Goal: Task Accomplishment & Management: Use online tool/utility

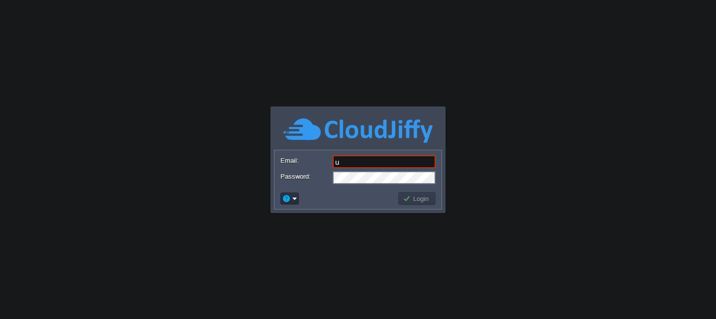
type input "[EMAIL_ADDRESS][DOMAIN_NAME]"
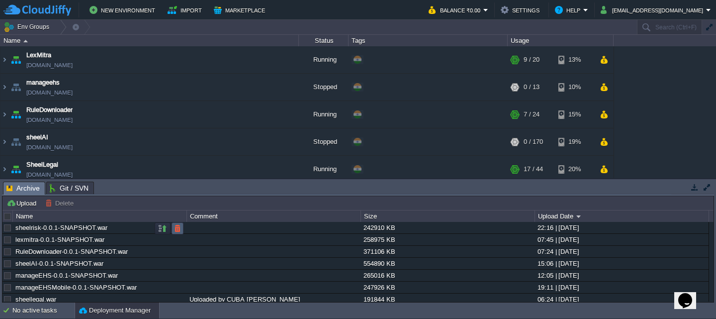
click at [177, 229] on button "button" at bounding box center [177, 228] width 9 height 9
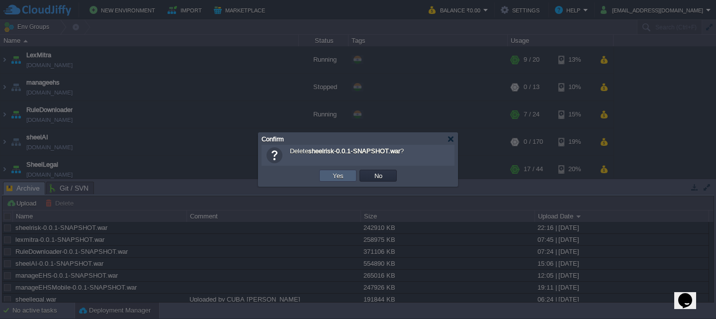
click at [328, 175] on td "Yes" at bounding box center [337, 176] width 37 height 12
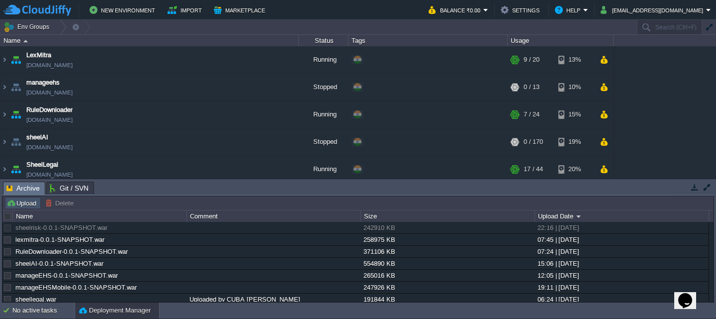
click at [23, 204] on button "Upload" at bounding box center [22, 202] width 33 height 9
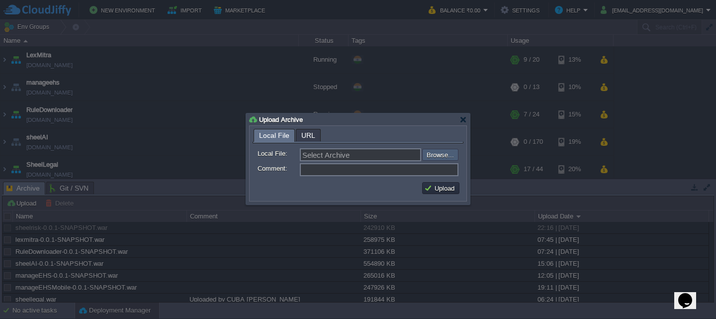
click at [451, 151] on input "file" at bounding box center [396, 155] width 126 height 12
type input "C:\fakepath\sheelrisk-0.0.1-SNAPSHOT.war"
type input "sheelrisk-0.0.1-SNAPSHOT.war"
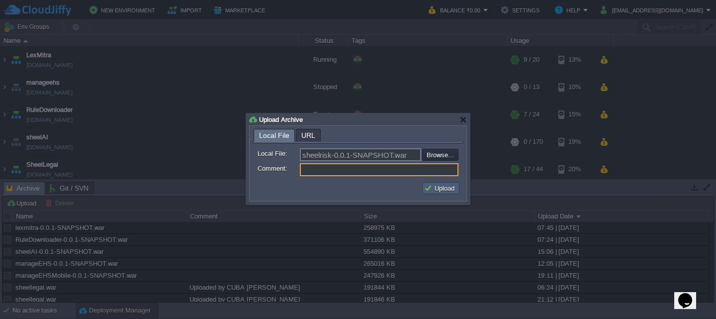
click at [445, 187] on button "Upload" at bounding box center [440, 187] width 33 height 9
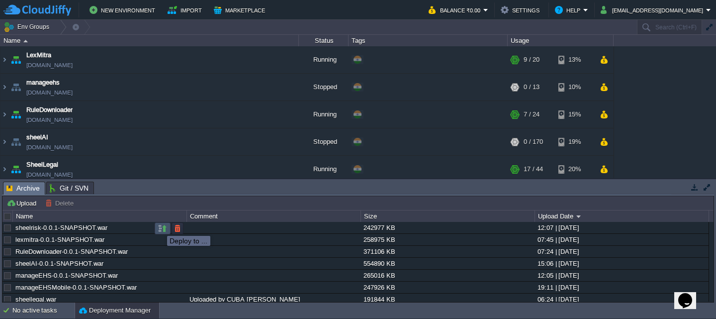
click at [160, 227] on button "button" at bounding box center [162, 228] width 9 height 9
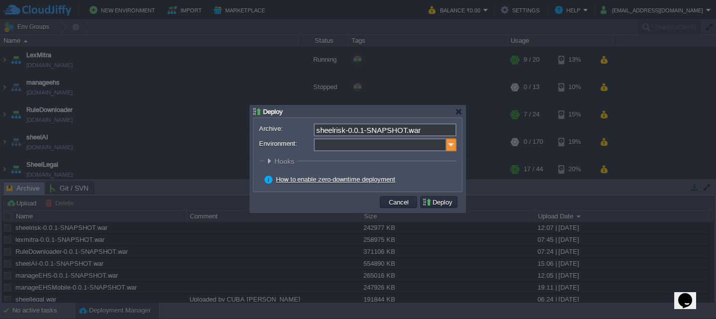
click at [453, 144] on img at bounding box center [451, 144] width 10 height 13
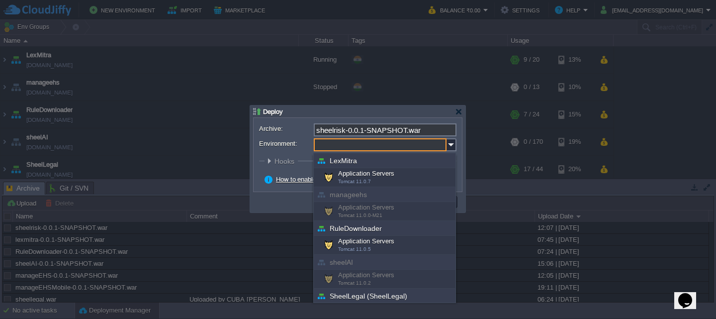
scroll to position [87, 0]
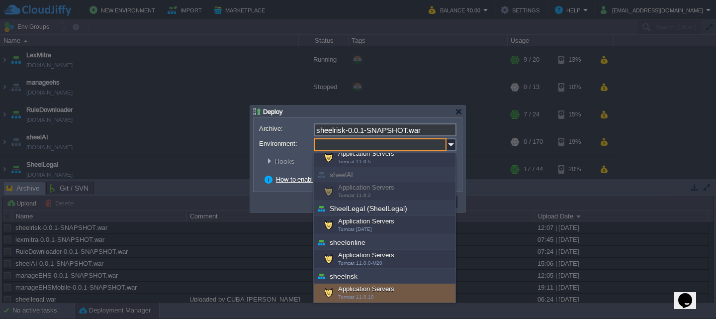
click at [366, 288] on div "Application Servers Tomcat 11.0.10" at bounding box center [385, 292] width 142 height 19
type input "Application Servers (sheelrisk)"
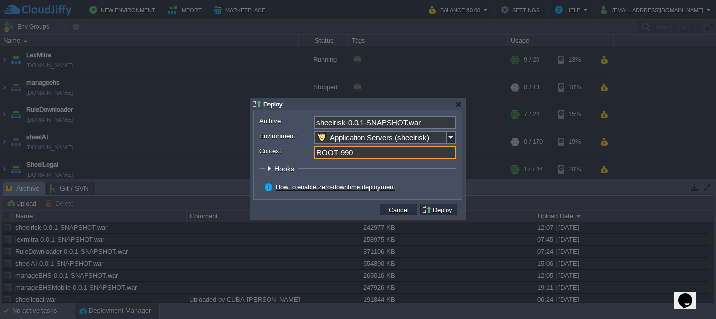
click at [358, 154] on input "ROOT-990" at bounding box center [385, 152] width 143 height 13
type input "ROOT"
click at [429, 213] on button "Deploy" at bounding box center [438, 209] width 33 height 9
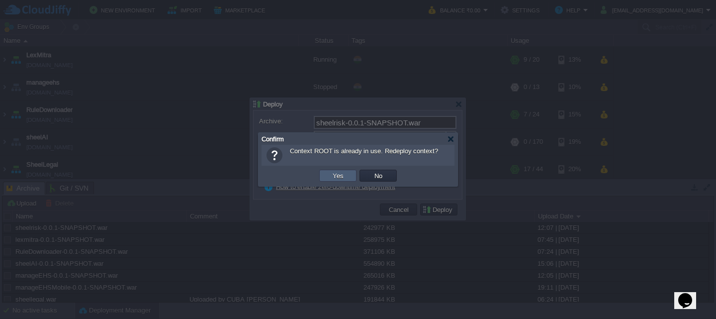
click at [324, 178] on td "Yes" at bounding box center [337, 176] width 37 height 12
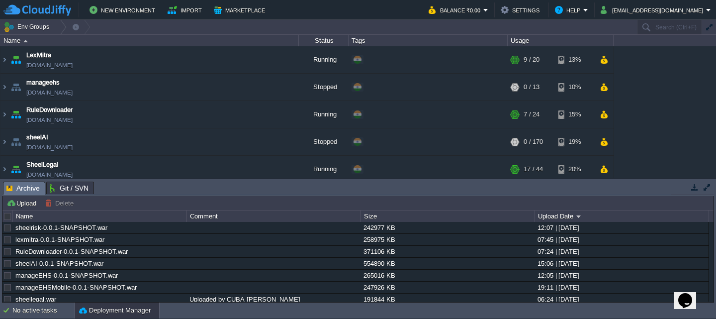
scroll to position [178, 0]
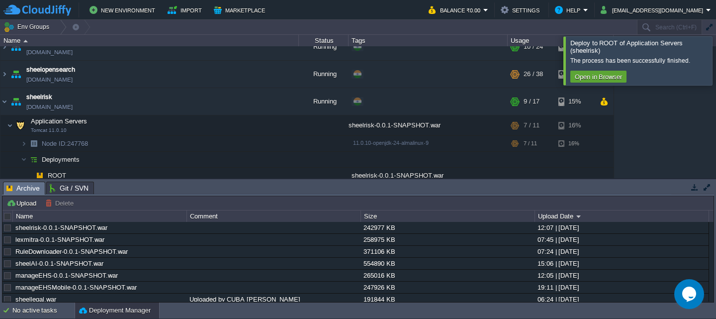
scroll to position [178, 0]
